Goal: Task Accomplishment & Management: Use online tool/utility

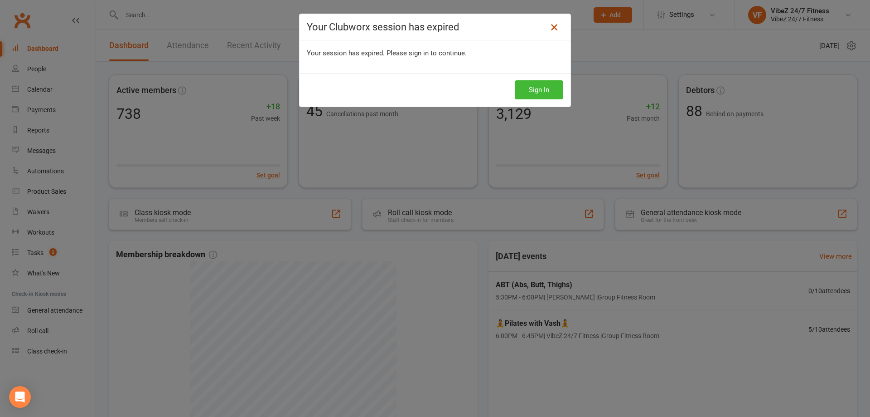
click at [554, 26] on icon at bounding box center [554, 27] width 11 height 11
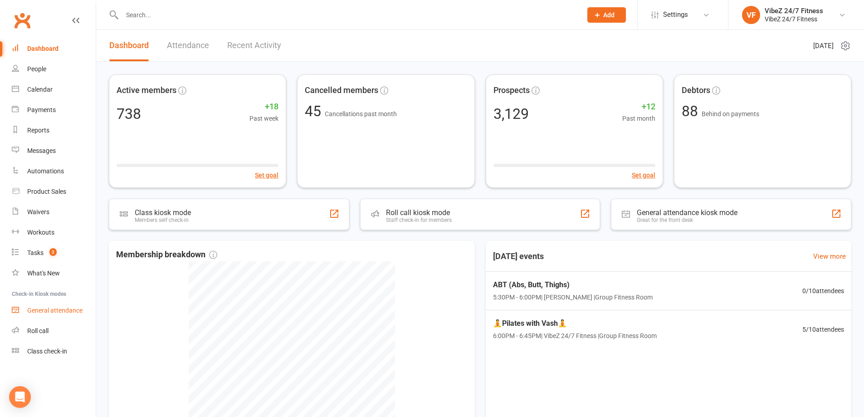
click at [43, 313] on div "General attendance" at bounding box center [54, 309] width 55 height 7
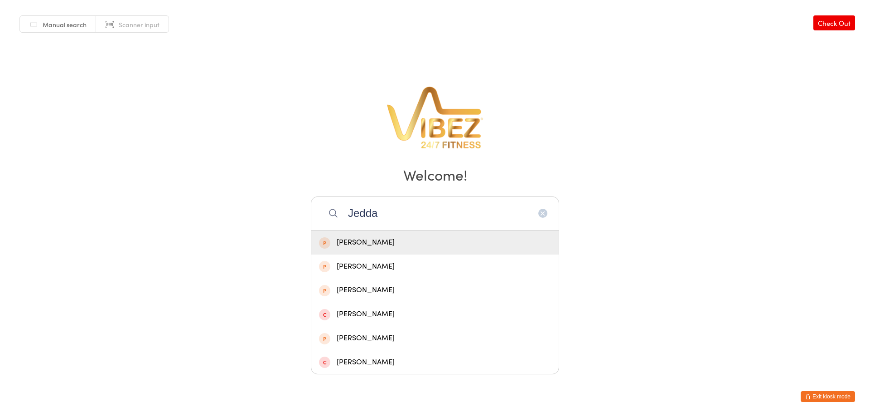
type input "Jedda"
click at [462, 234] on div "[PERSON_NAME]" at bounding box center [435, 242] width 248 height 24
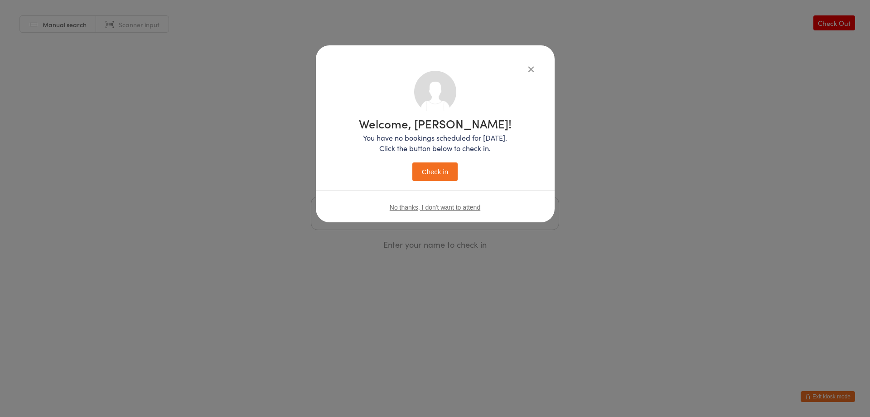
click at [533, 69] on icon "button" at bounding box center [531, 69] width 10 height 10
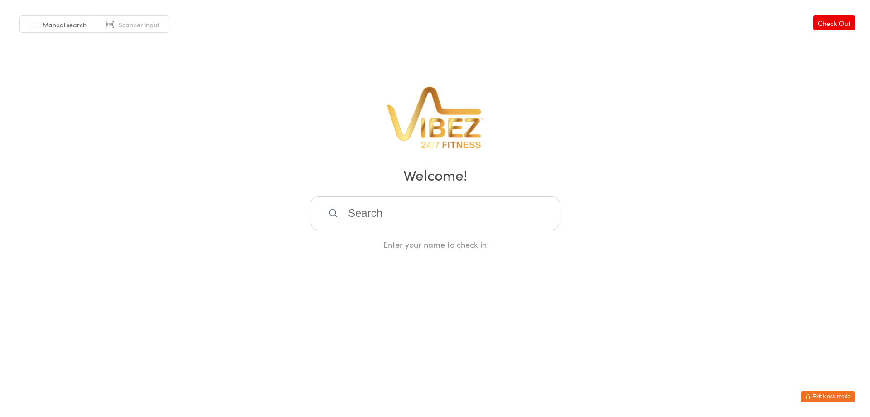
click at [823, 400] on button "Exit kiosk mode" at bounding box center [828, 396] width 54 height 11
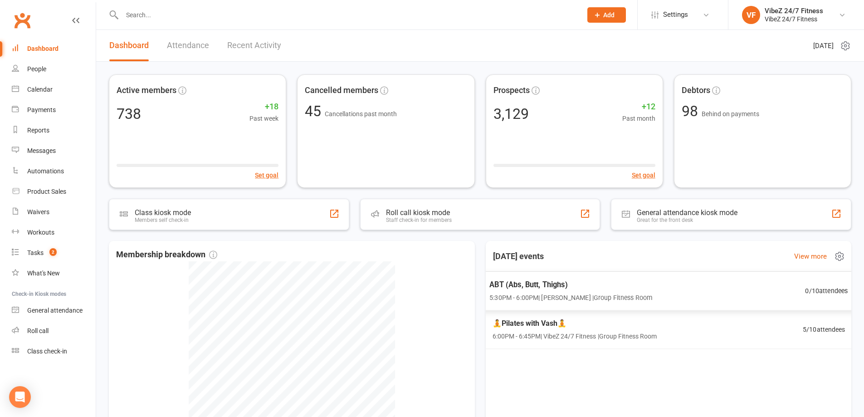
click at [636, 303] on div "ABT (Abs, Butt, Thighs) 5:30PM - 6:00PM | Jo-Lee Roberts | Group Fitness Room 0…" at bounding box center [668, 290] width 380 height 39
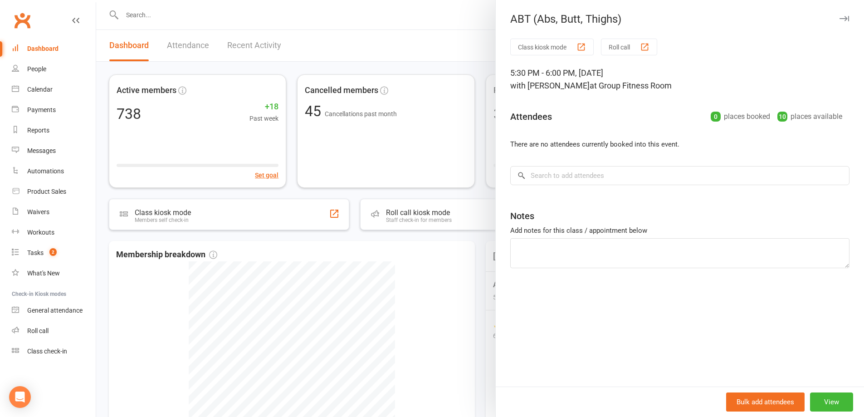
click at [425, 58] on div at bounding box center [480, 208] width 768 height 417
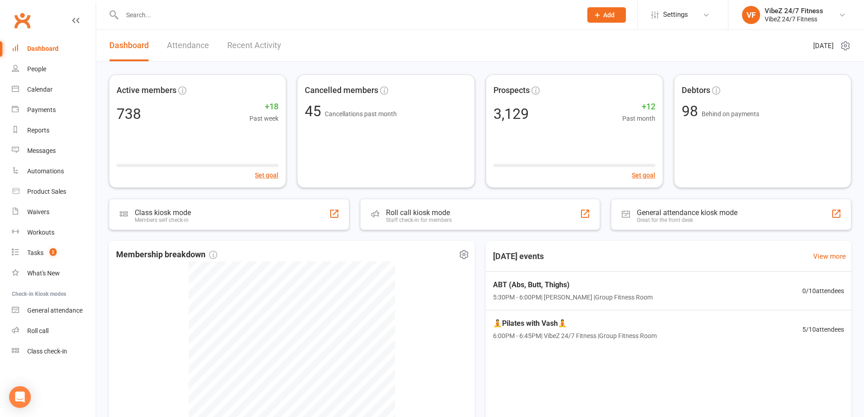
click at [468, 297] on div "Membership breakdown 742 Cancelled 18 Suspended 4 Active cancelling 5 Active on…" at bounding box center [292, 371] width 366 height 261
click at [36, 90] on div "Calendar" at bounding box center [39, 89] width 25 height 7
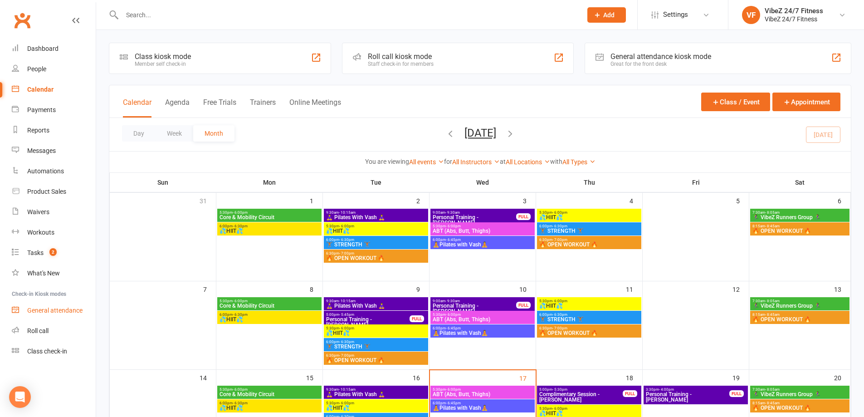
click at [41, 313] on div "General attendance" at bounding box center [54, 309] width 55 height 7
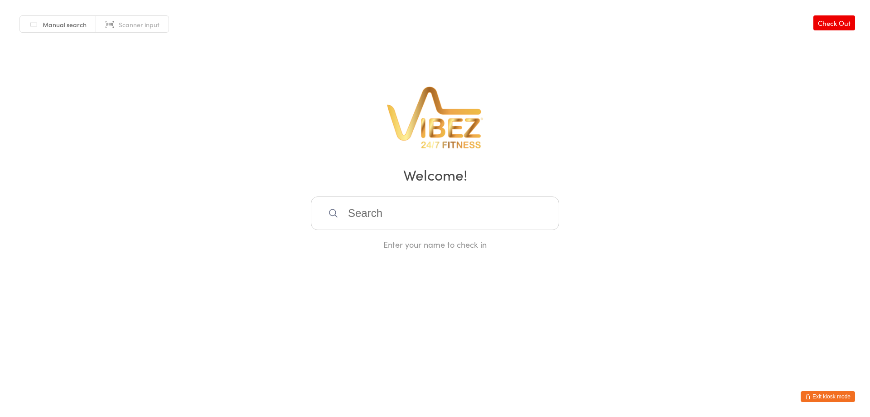
drag, startPoint x: 411, startPoint y: 210, endPoint x: 400, endPoint y: 200, distance: 15.1
click at [411, 210] on input "search" at bounding box center [435, 213] width 248 height 34
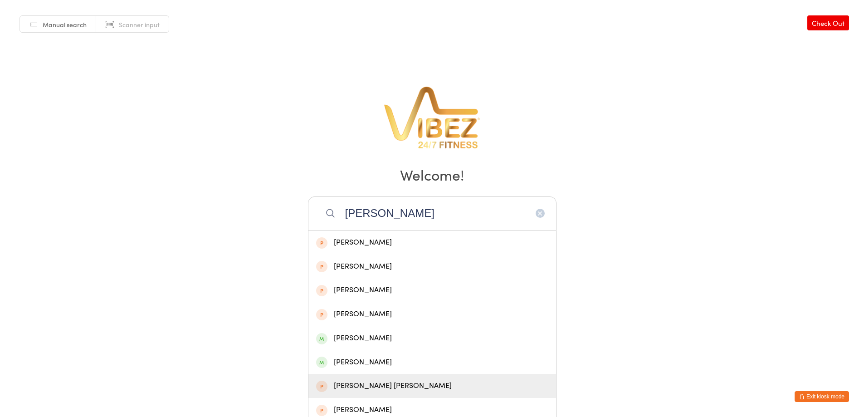
type input "[PERSON_NAME]"
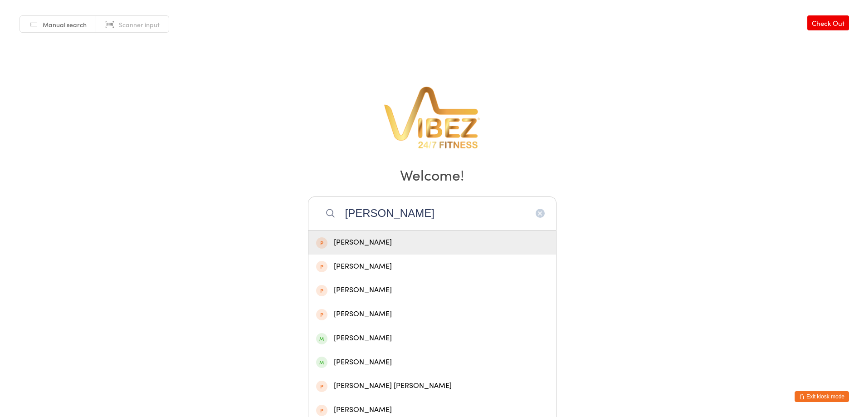
drag, startPoint x: 493, startPoint y: 217, endPoint x: 289, endPoint y: 225, distance: 204.2
click at [289, 225] on div "Manual search Scanner input Check Out Welcome! [PERSON_NAME] mcgo [PERSON_NAME]…" at bounding box center [432, 125] width 864 height 250
type input "[PERSON_NAME]"
